Goal: Use online tool/utility: Utilize a website feature to perform a specific function

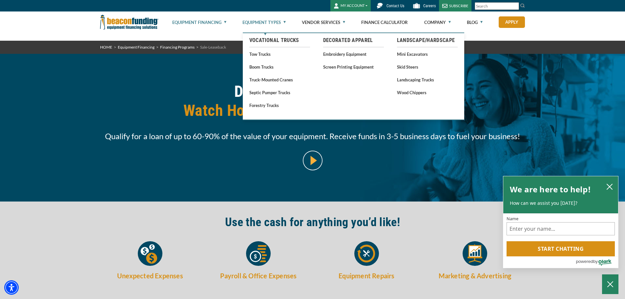
click at [285, 24] on link "Equipment Types" at bounding box center [264, 22] width 43 height 21
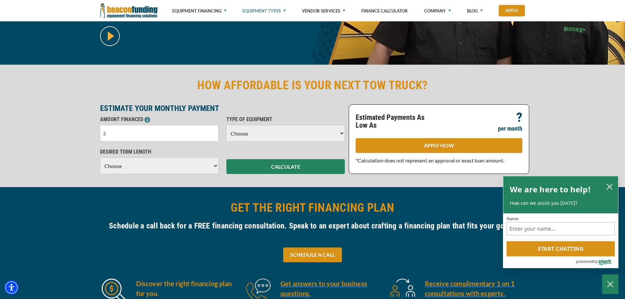
scroll to position [131, 0]
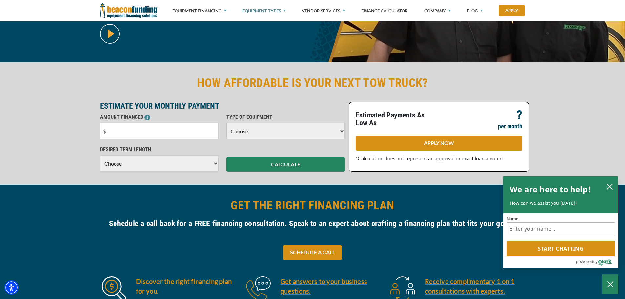
click at [294, 130] on select "Choose Backhoe Boom/Bucket Truck Chipper Commercial Mower Crane DTG/DTF Printin…" at bounding box center [285, 131] width 118 height 16
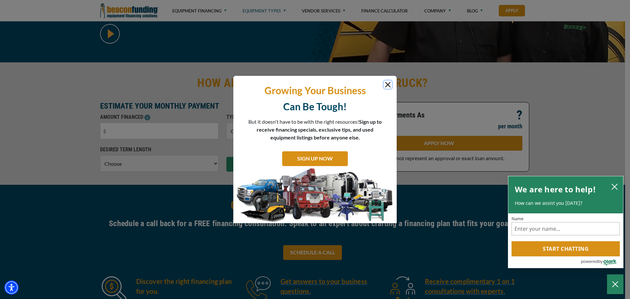
click at [388, 85] on button "Close" at bounding box center [388, 85] width 8 height 8
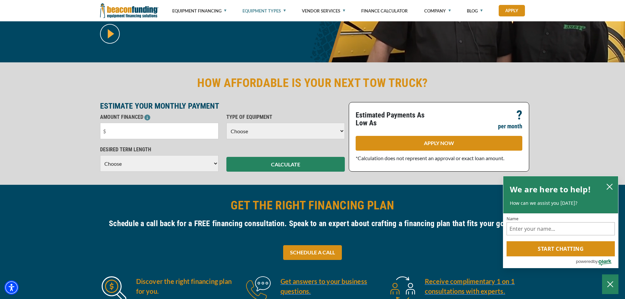
click at [300, 133] on select "Choose Backhoe Boom/Bucket Truck Chipper Commercial Mower Crane DTG/DTF Printin…" at bounding box center [285, 131] width 118 height 16
select select "9"
click at [226, 123] on select "Choose Backhoe Boom/Bucket Truck Chipper Commercial Mower Crane DTG/DTF Printin…" at bounding box center [285, 131] width 118 height 16
click at [145, 129] on input "text" at bounding box center [159, 131] width 118 height 16
drag, startPoint x: 141, startPoint y: 129, endPoint x: 61, endPoint y: 144, distance: 81.4
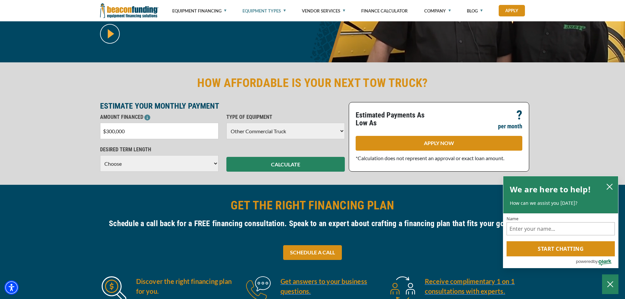
click at [61, 144] on div "HOW AFFORDABLE IS YOUR NEXT TOW TRUCK? ESTIMATE YOUR MONTHLY PAYMENT AMOUNT FIN…" at bounding box center [312, 123] width 625 height 122
type input "$370,000"
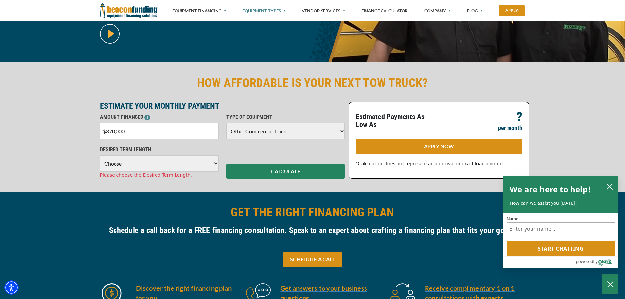
click at [205, 163] on select "Choose 36 Months 48 Months 60 Months 72 Months 84 Months" at bounding box center [159, 163] width 118 height 16
select select "84"
click at [100, 155] on select "Choose 36 Months 48 Months 60 Months 72 Months 84 Months" at bounding box center [159, 163] width 118 height 16
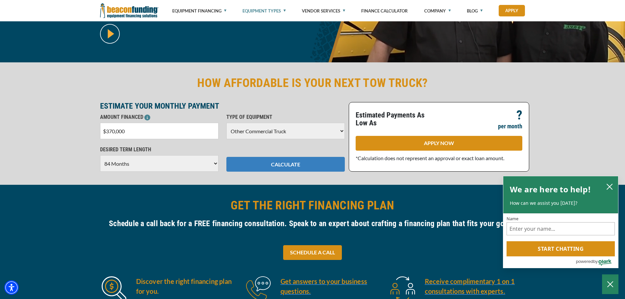
click at [287, 166] on button "CALCULATE" at bounding box center [285, 164] width 118 height 15
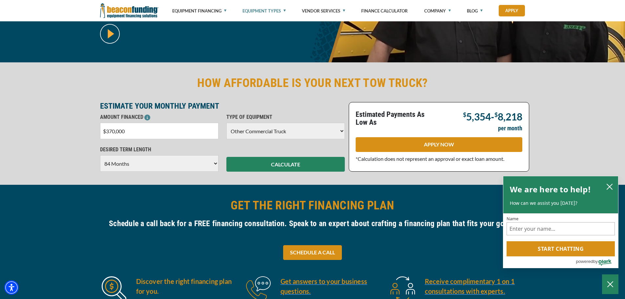
drag, startPoint x: 206, startPoint y: 134, endPoint x: 63, endPoint y: 133, distance: 143.4
click at [65, 133] on div "HOW AFFORDABLE IS YOUR NEXT TOW TRUCK? ESTIMATE YOUR MONTHLY PAYMENT AMOUNT FIN…" at bounding box center [312, 123] width 625 height 122
type input "$240,000"
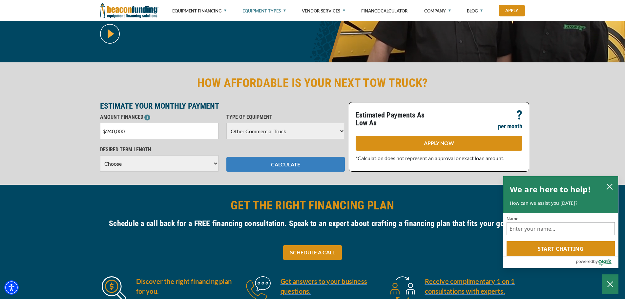
click at [276, 167] on button "CALCULATE" at bounding box center [285, 164] width 118 height 15
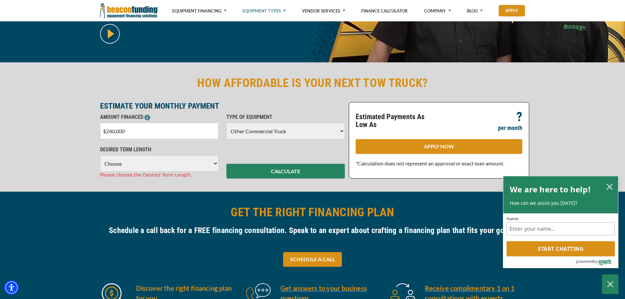
click at [188, 163] on select "Choose 36 Months 48 Months 60 Months 72 Months 84 Months" at bounding box center [159, 163] width 118 height 16
select select "84"
click at [100, 155] on select "Choose 36 Months 48 Months 60 Months 72 Months 84 Months" at bounding box center [159, 163] width 118 height 16
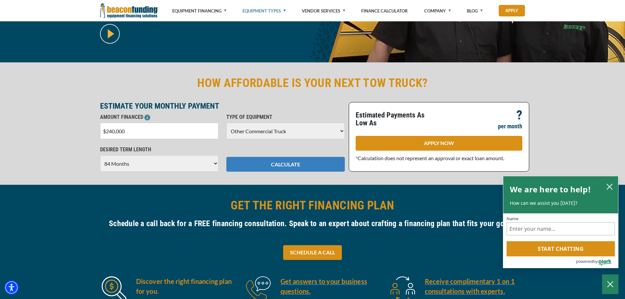
click at [296, 165] on button "CALCULATE" at bounding box center [285, 164] width 118 height 15
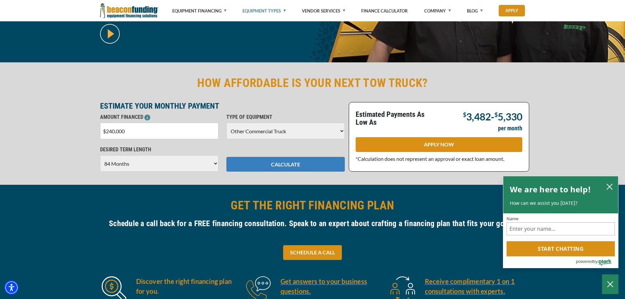
click at [263, 166] on button "CALCULATE" at bounding box center [285, 164] width 118 height 15
